Goal: Information Seeking & Learning: Learn about a topic

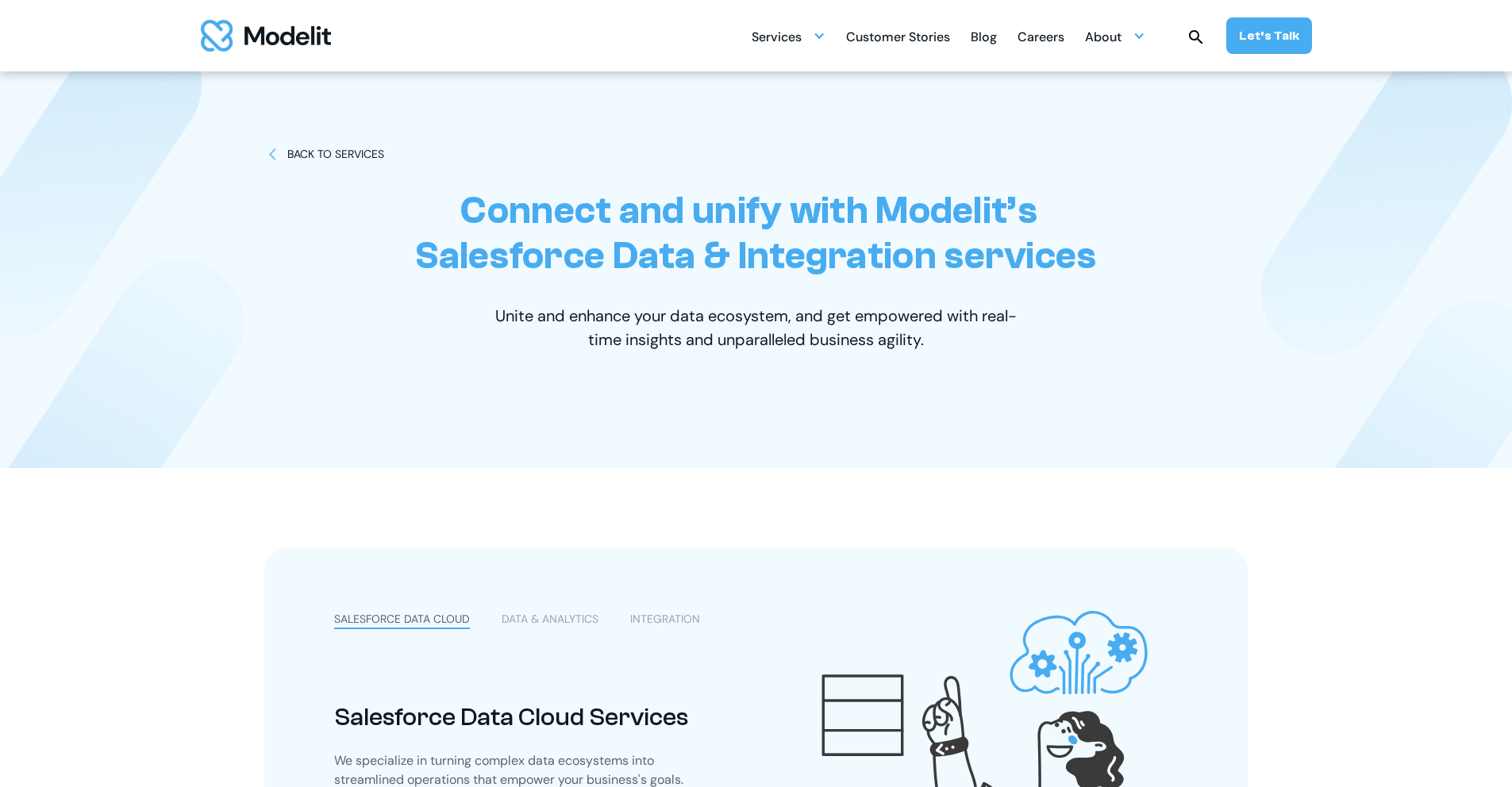
click at [310, 35] on img "home" at bounding box center [266, 36] width 131 height 32
click at [302, 131] on div "Connect and unify with Modelit’s  Salesforce Data & Integration services Unite …" at bounding box center [756, 270] width 984 height 396
click at [303, 160] on div "BACK TO SERVICES" at bounding box center [336, 154] width 97 height 16
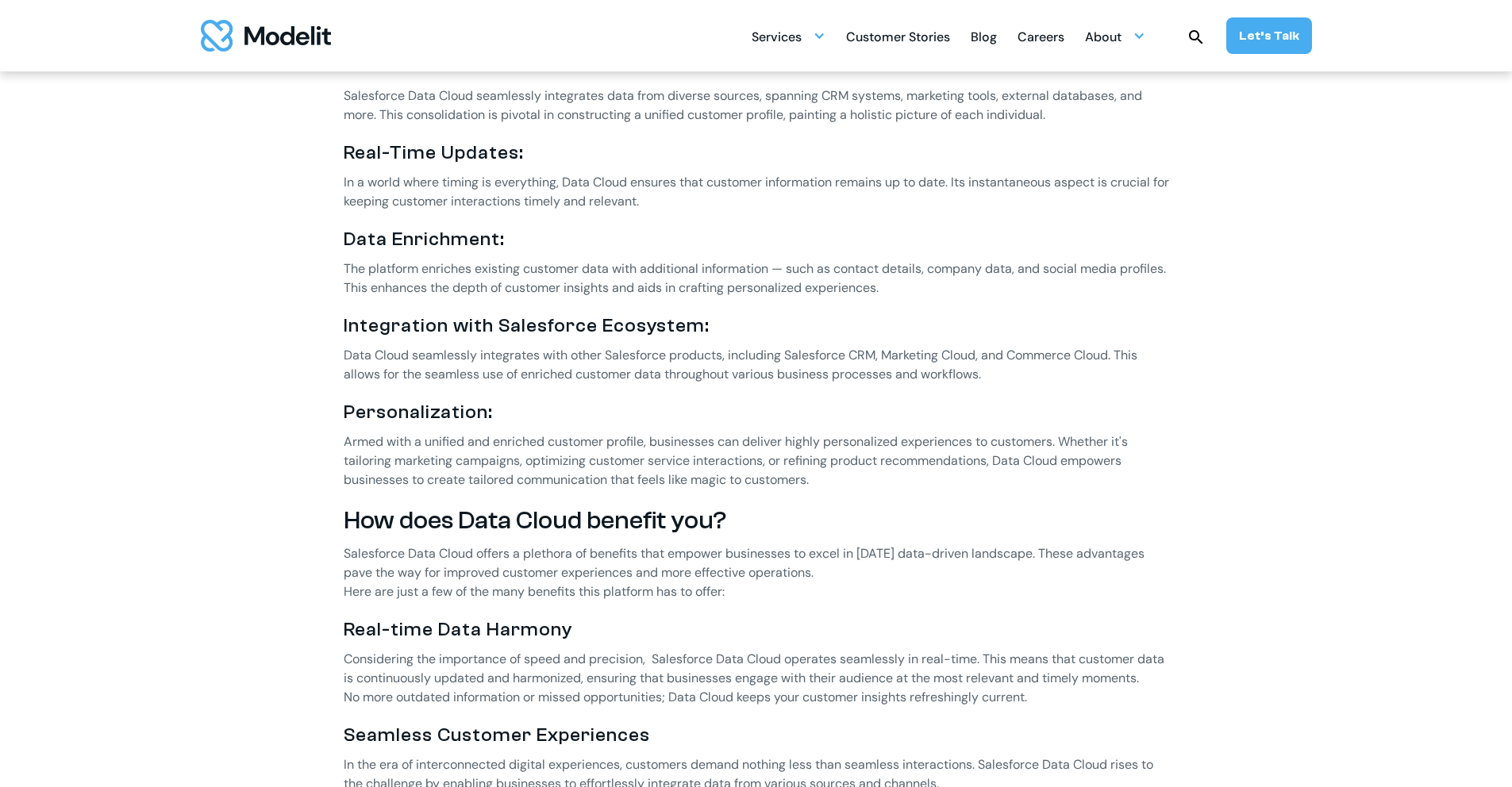
scroll to position [1123, 0]
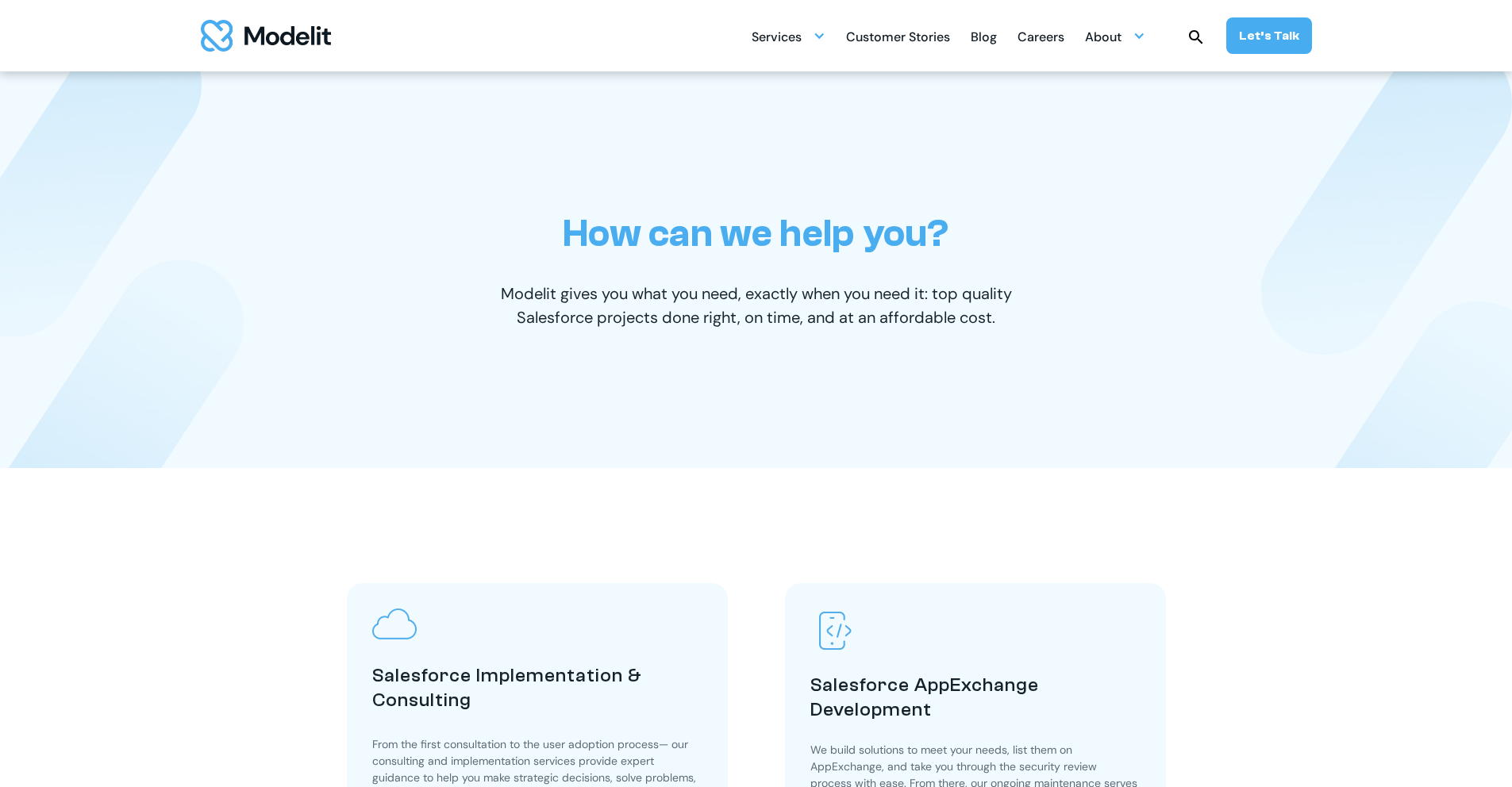
click at [277, 48] on img "home" at bounding box center [266, 36] width 131 height 32
click at [274, 41] on img "home" at bounding box center [266, 36] width 131 height 32
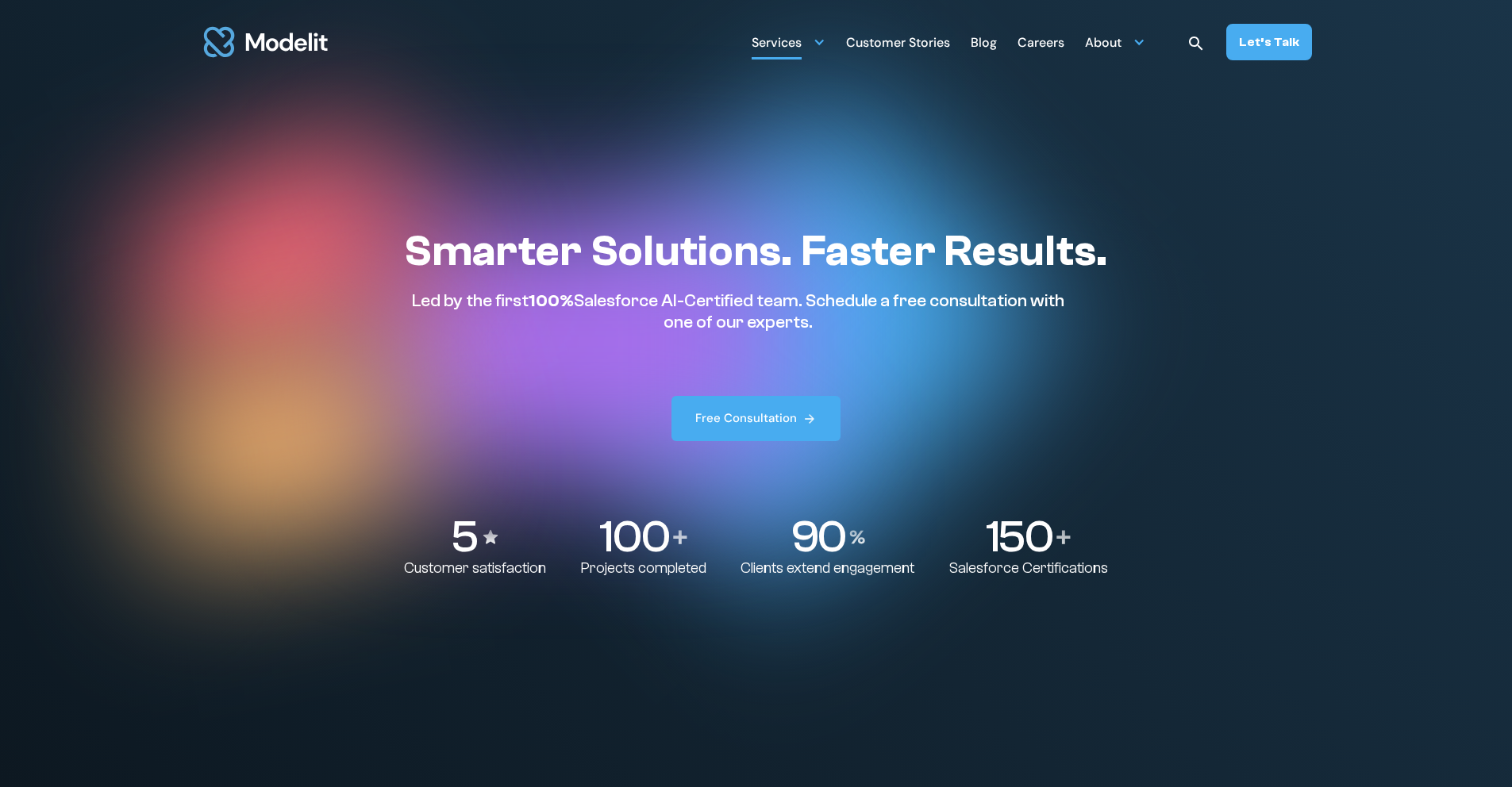
click at [825, 45] on div at bounding box center [818, 42] width 13 height 13
